Goal: Transaction & Acquisition: Purchase product/service

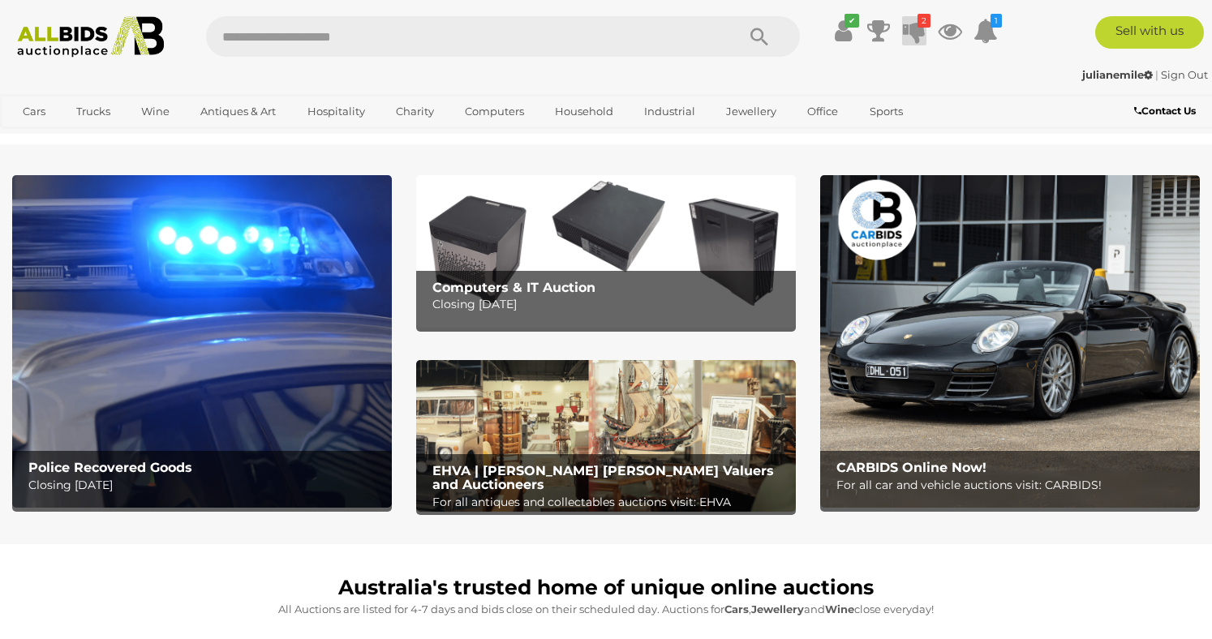
click at [912, 24] on icon at bounding box center [914, 30] width 23 height 29
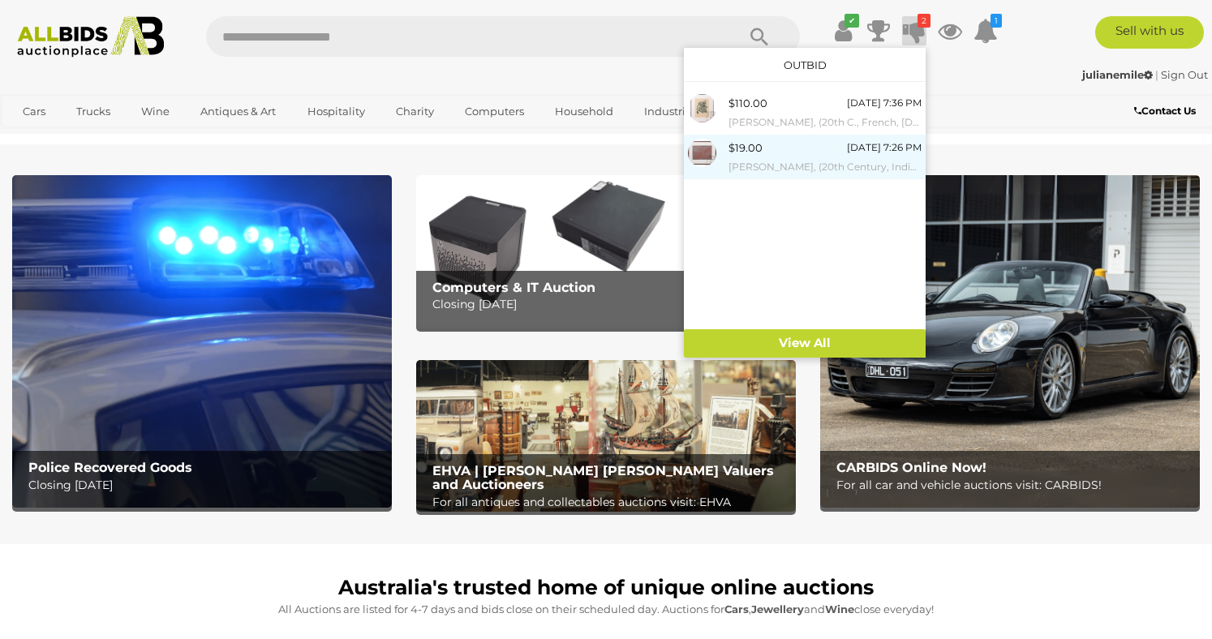
click at [839, 169] on small "[PERSON_NAME], (20th Century, Indigenous-Australian,1963-), Native Web, Limited…" at bounding box center [824, 167] width 193 height 18
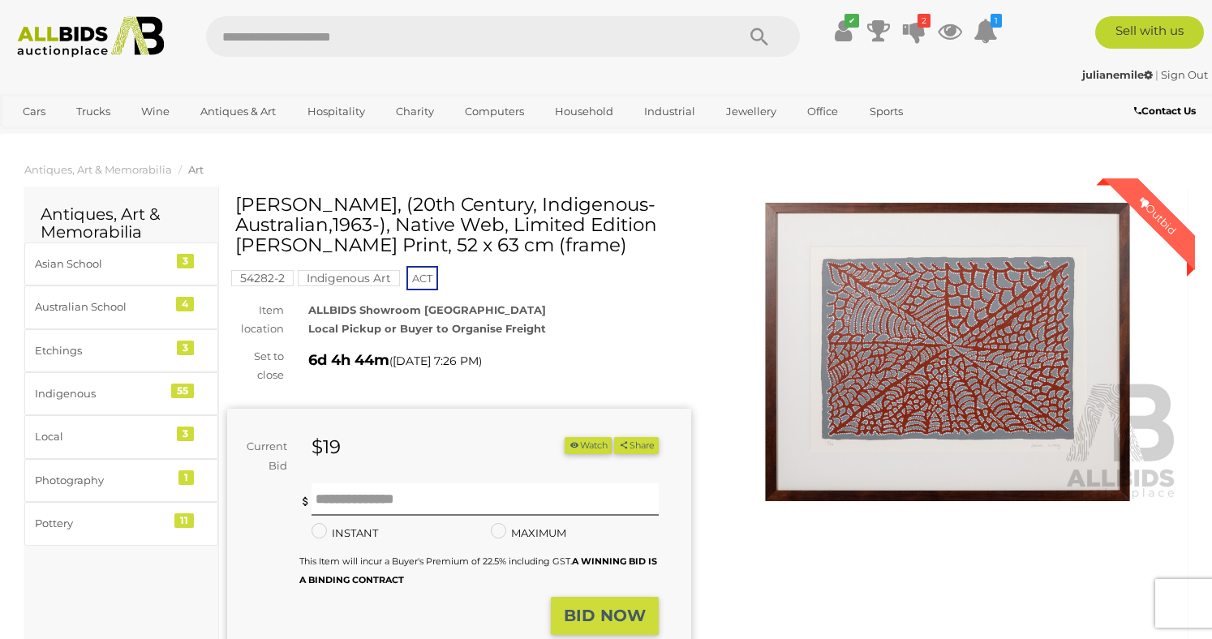
click at [966, 388] on img at bounding box center [947, 352] width 464 height 299
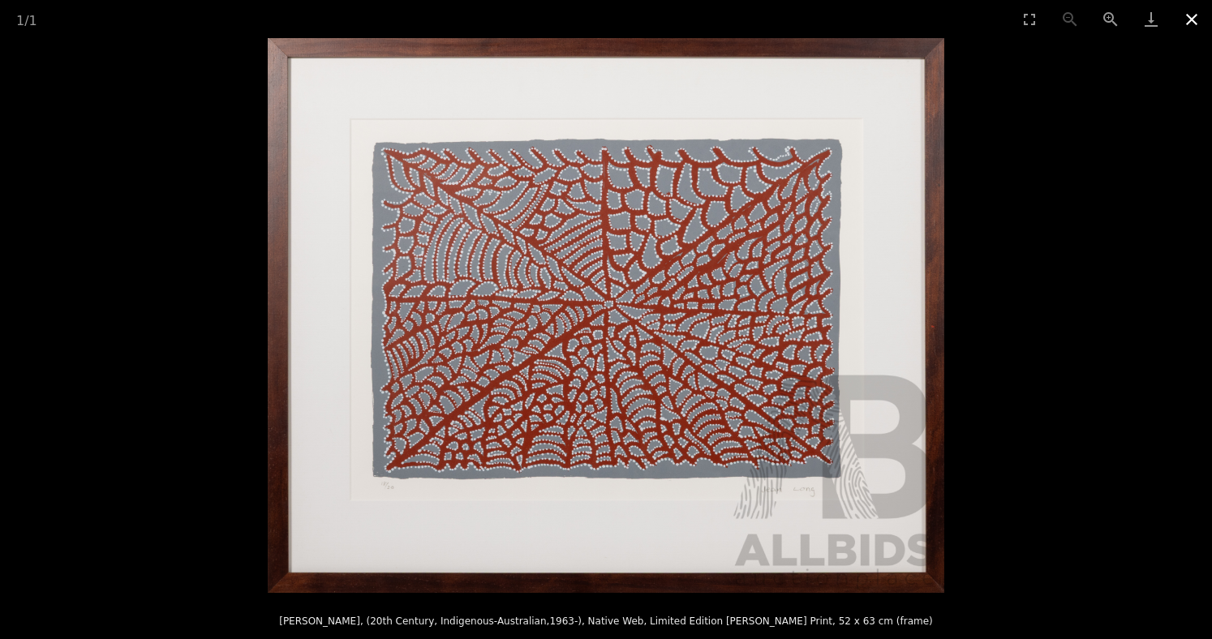
click at [1187, 14] on button "Close gallery" at bounding box center [1191, 19] width 41 height 38
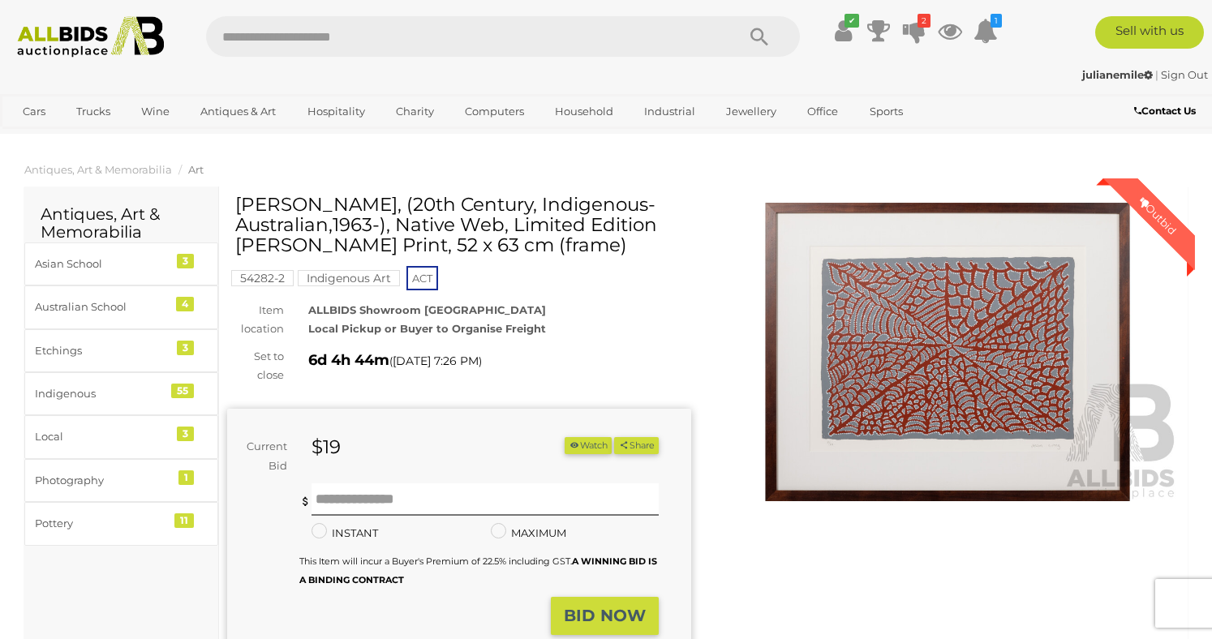
click at [969, 405] on img at bounding box center [947, 352] width 464 height 299
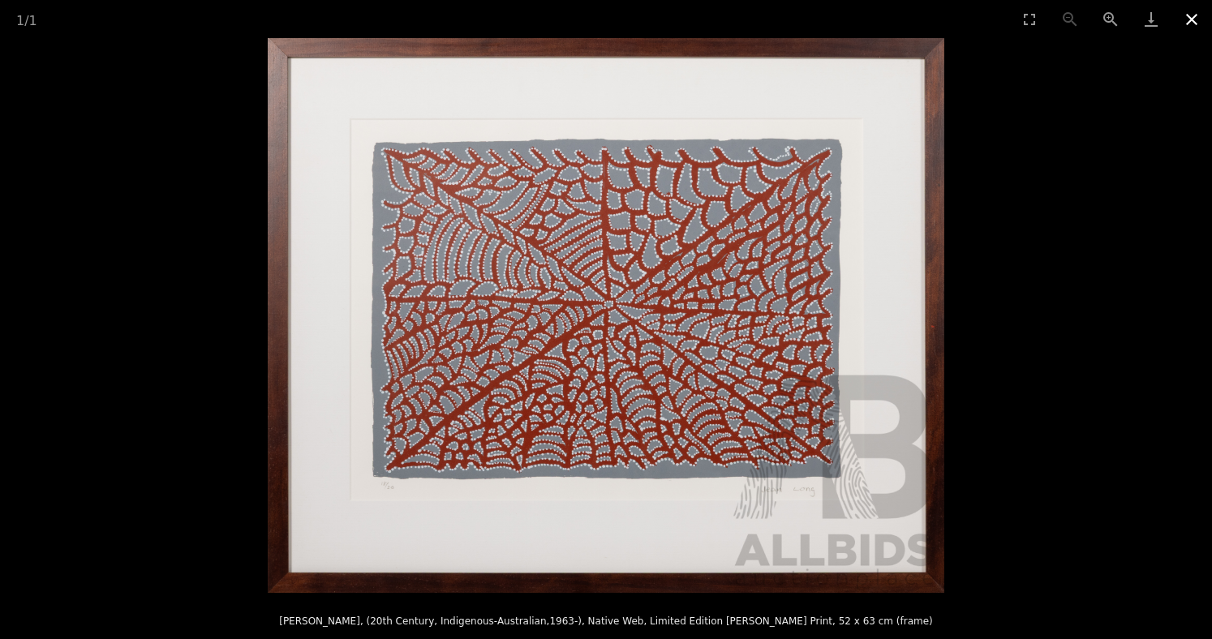
click at [1191, 24] on button "Close gallery" at bounding box center [1191, 19] width 41 height 38
